Goal: Task Accomplishment & Management: Complete application form

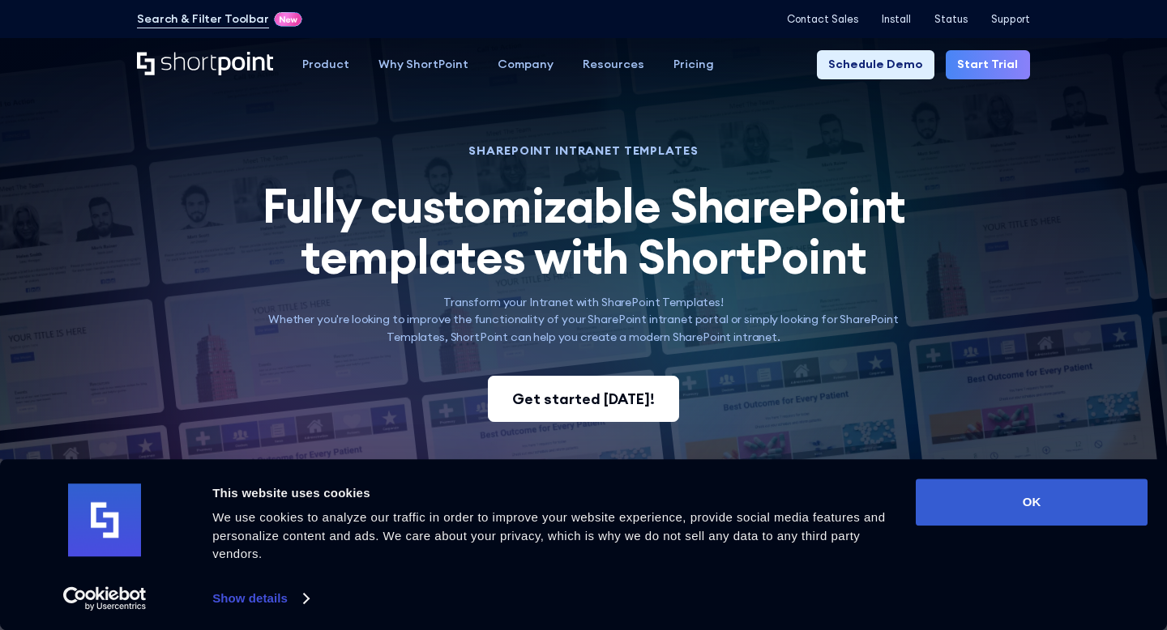
click at [639, 378] on link "Get started [DATE]!" at bounding box center [583, 399] width 191 height 47
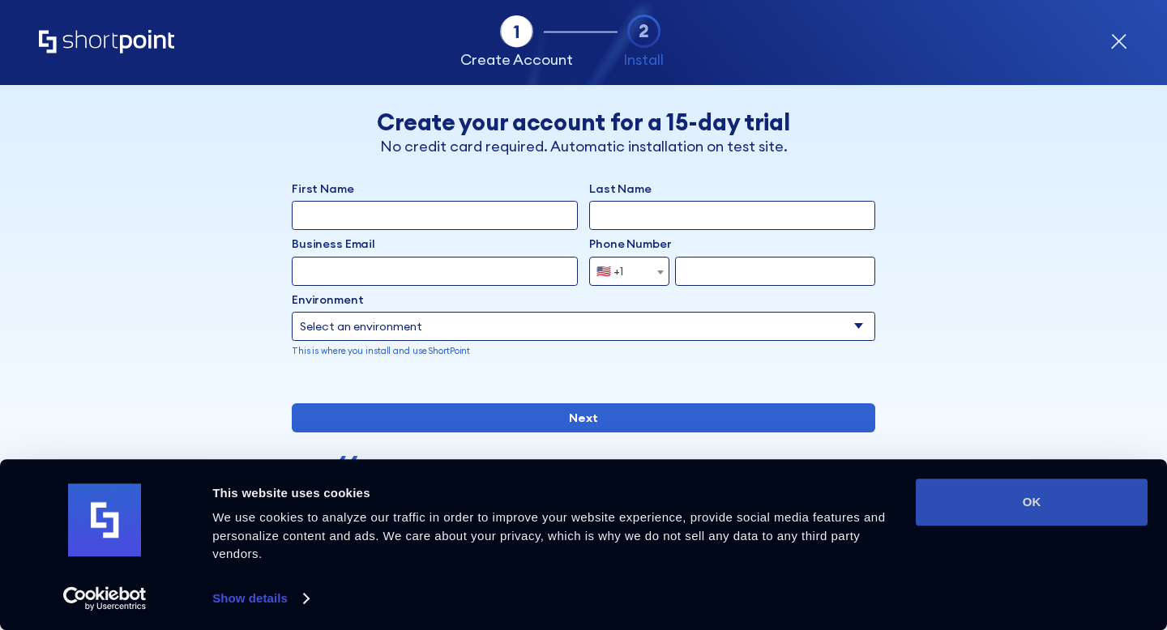
click at [979, 517] on button "OK" at bounding box center [1032, 502] width 232 height 47
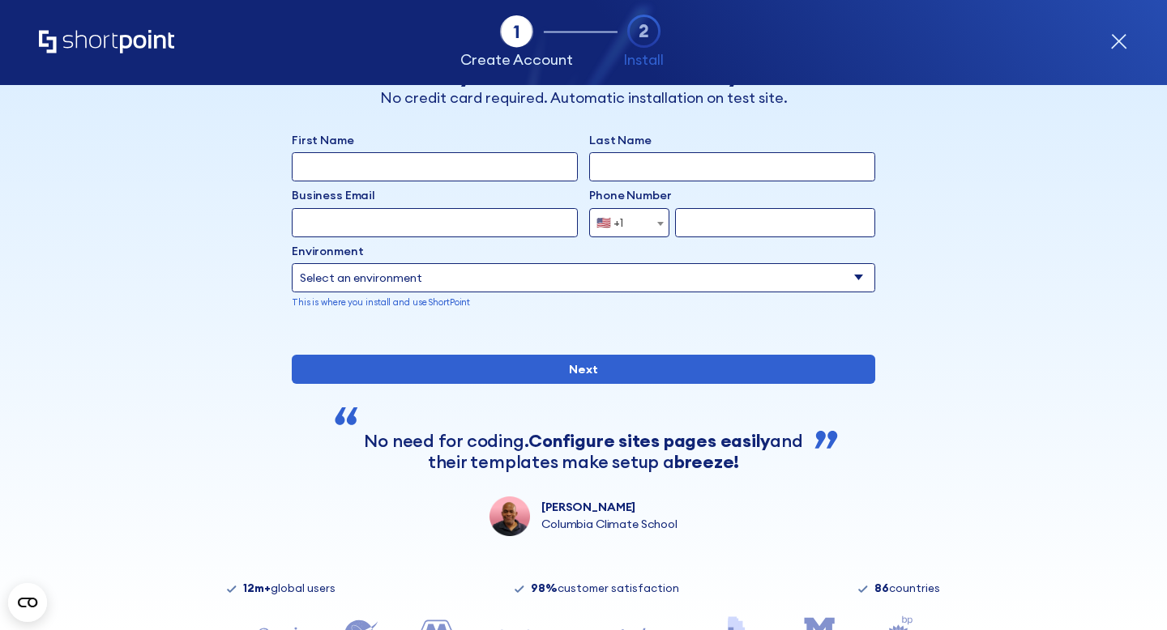
scroll to position [27, 0]
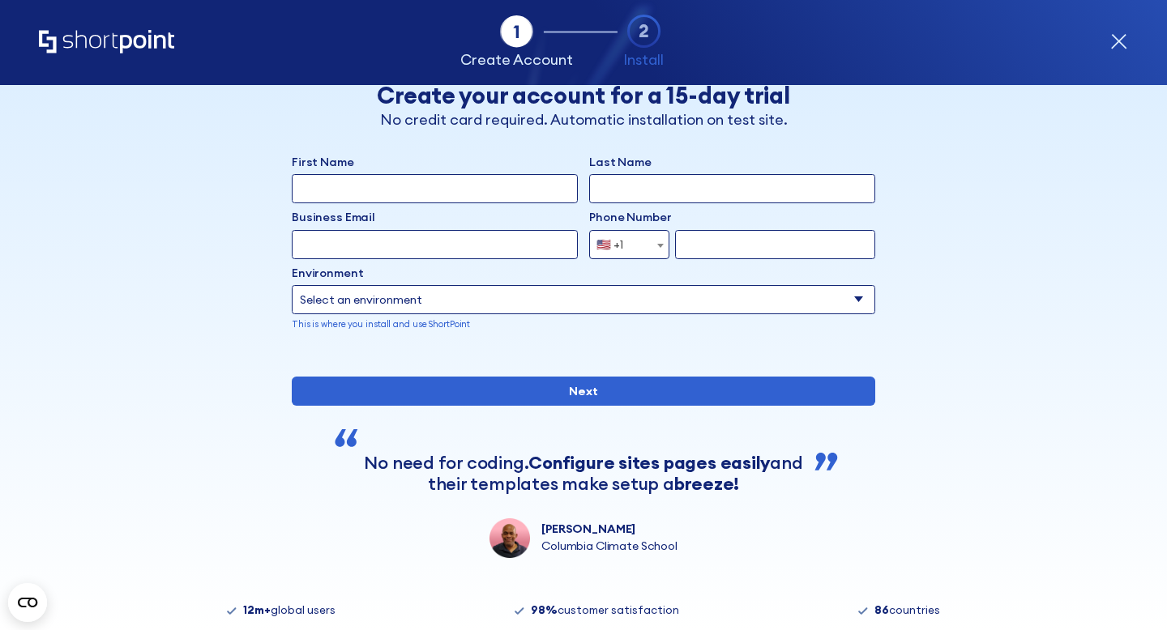
click at [639, 305] on select "Select an environment Microsoft 365 SharePoint Online SharePoint 2019 (On-Premi…" at bounding box center [583, 299] width 583 height 29
